Goal: Complete application form: Complete application form

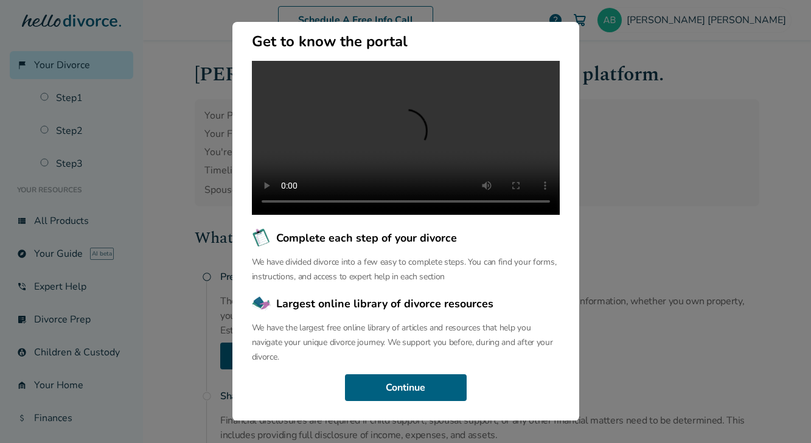
scroll to position [106, 0]
click at [399, 394] on button "Continue" at bounding box center [406, 387] width 122 height 27
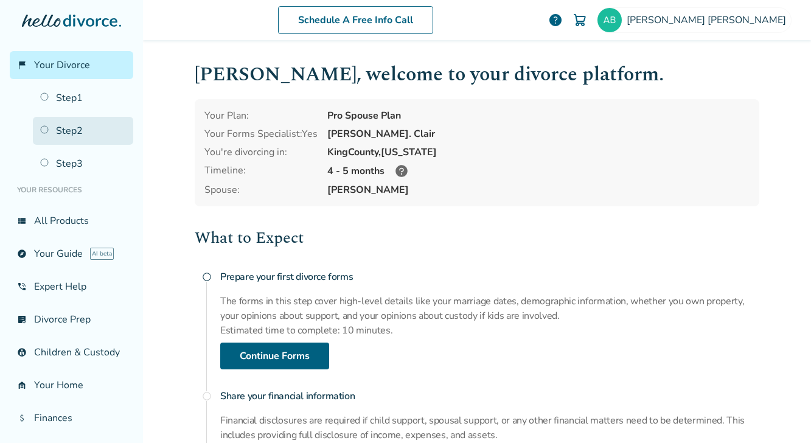
click at [57, 138] on link "Step 2" at bounding box center [83, 131] width 100 height 28
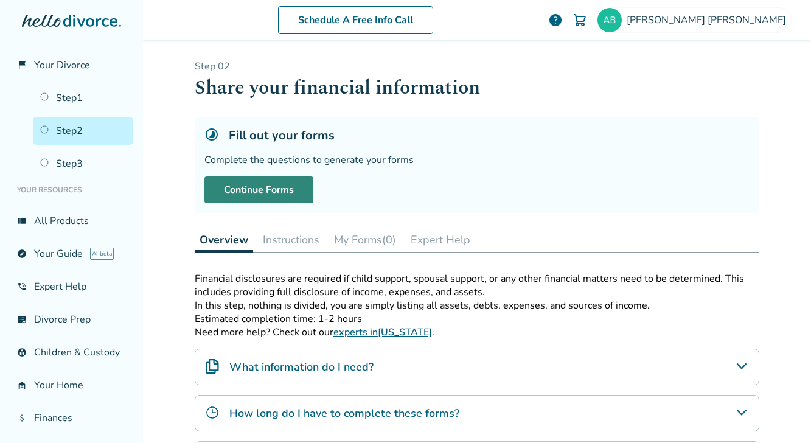
click at [274, 193] on link "Continue Forms" at bounding box center [258, 189] width 109 height 27
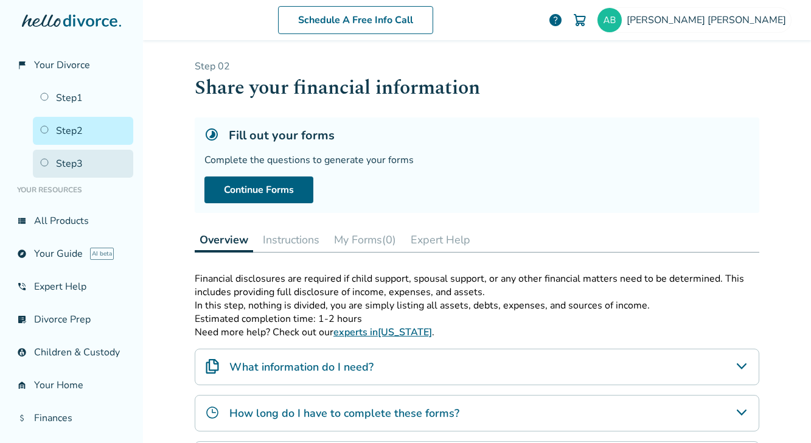
click at [57, 164] on link "Step 3" at bounding box center [83, 164] width 100 height 28
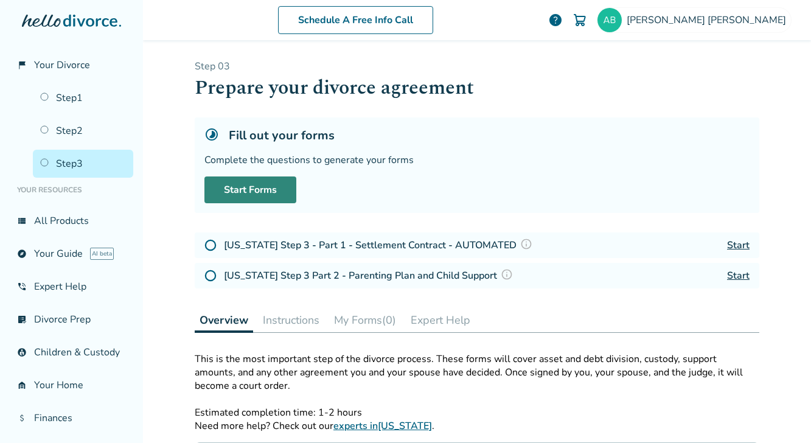
click at [268, 192] on link "Start Forms" at bounding box center [250, 189] width 92 height 27
